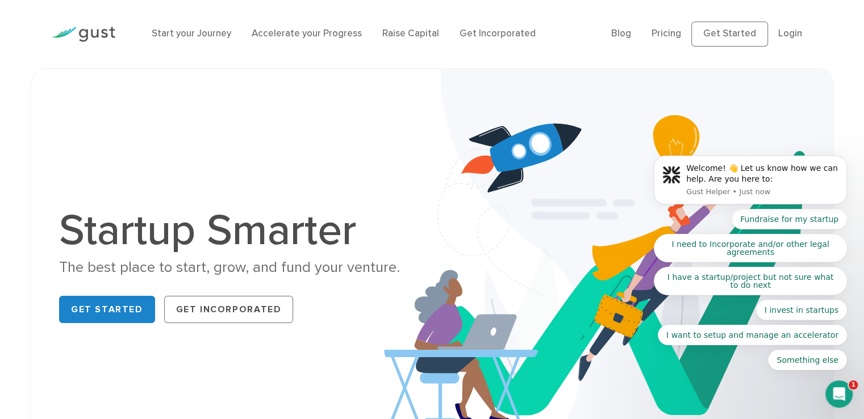
click at [735, 33] on body "Welcome! 👋 Let us know how we can help. Are you here to: Gust Helper • Just now…" at bounding box center [751, 184] width 218 height 400
click at [665, 36] on body "Welcome! 👋 Let us know how we can help. Are you here to: Gust Helper • Just now…" at bounding box center [751, 184] width 218 height 400
click at [94, 315] on link "Get Started" at bounding box center [107, 309] width 96 height 27
click at [840, 387] on icon "Open Intercom Messenger" at bounding box center [839, 394] width 19 height 19
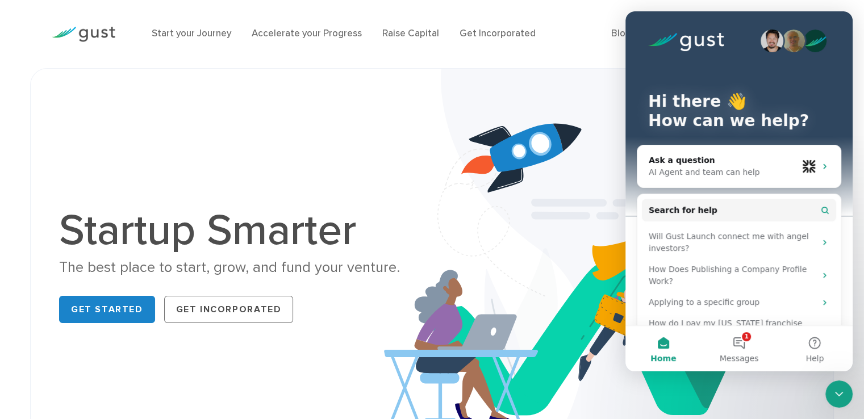
click at [840, 388] on icon "Close Intercom Messenger" at bounding box center [840, 395] width 14 height 14
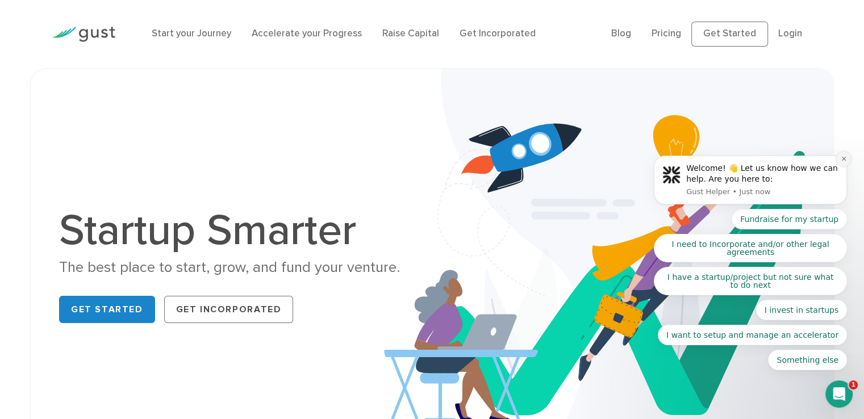
click at [843, 157] on icon "Dismiss notification" at bounding box center [844, 159] width 6 height 6
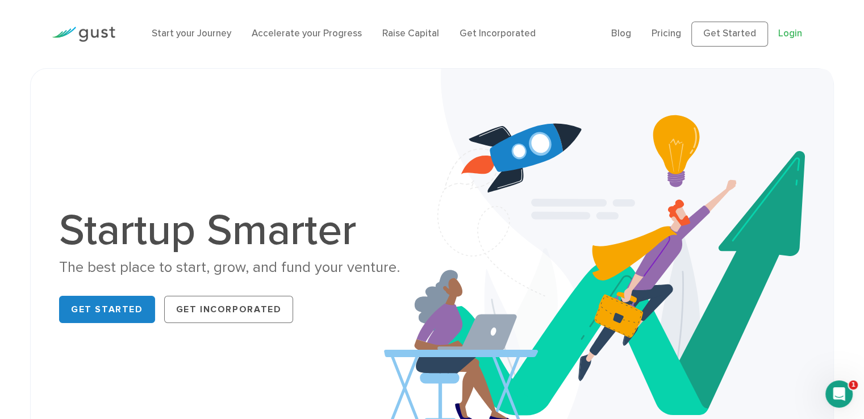
click at [784, 35] on link "Login" at bounding box center [791, 33] width 24 height 11
click at [502, 35] on link "Get Incorporated" at bounding box center [498, 33] width 76 height 11
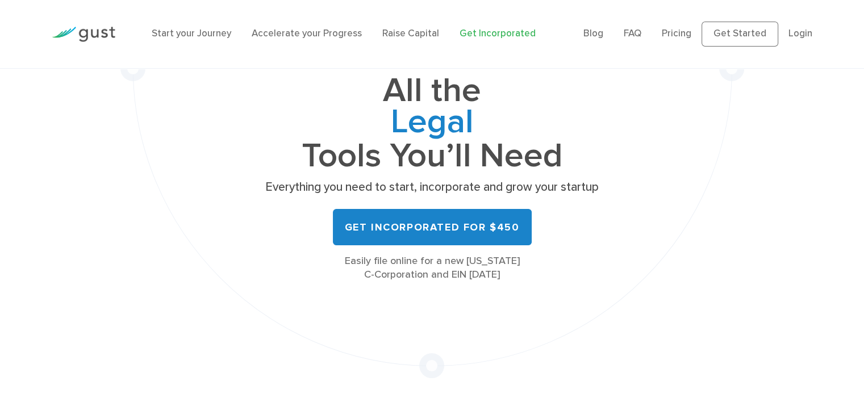
scroll to position [161, 0]
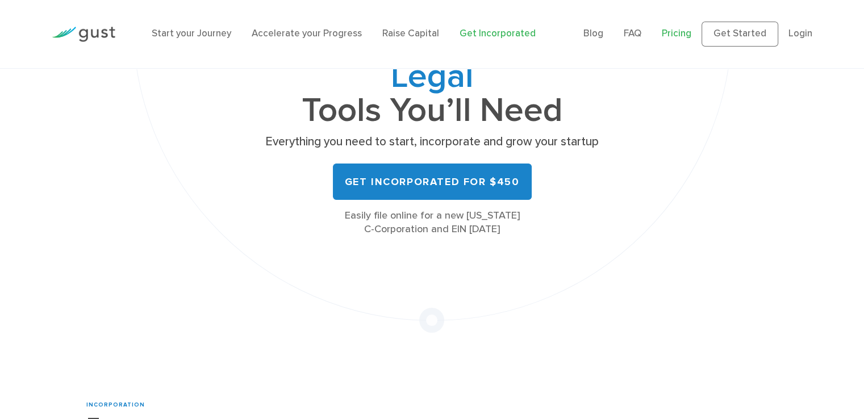
click at [682, 39] on link "Pricing" at bounding box center [677, 33] width 30 height 11
